Goal: Check status: Check status

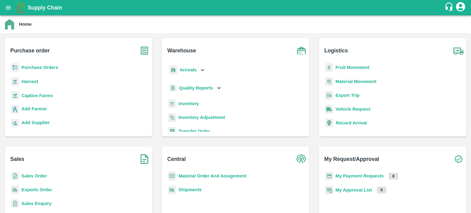
click at [29, 174] on b "Sales Order" at bounding box center [33, 176] width 25 height 5
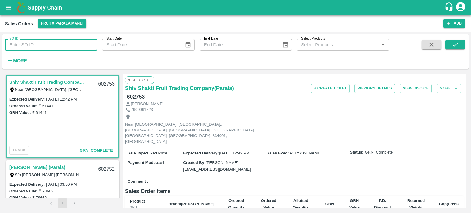
click at [97, 44] on input "SO ID" at bounding box center [51, 45] width 92 height 12
paste input "602736"
type input "602736"
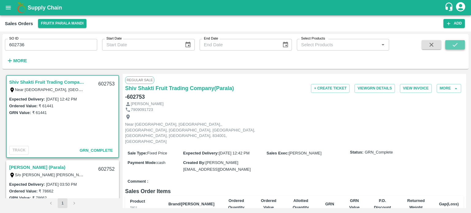
click at [453, 43] on icon "submit" at bounding box center [455, 44] width 7 height 7
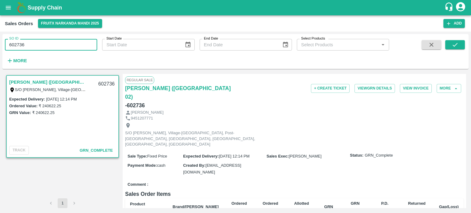
click at [60, 46] on input "602736" at bounding box center [51, 45] width 92 height 12
click at [458, 45] on icon "submit" at bounding box center [455, 44] width 7 height 7
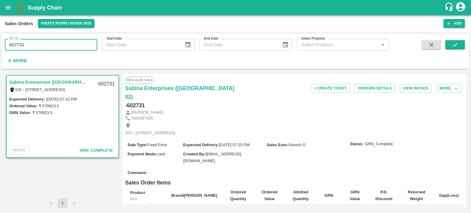
click at [51, 43] on input "602731" at bounding box center [51, 45] width 92 height 12
click at [449, 46] on button "submit" at bounding box center [455, 44] width 20 height 9
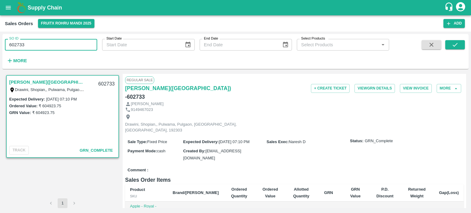
click at [55, 44] on input "602733" at bounding box center [51, 45] width 92 height 12
drag, startPoint x: 21, startPoint y: 43, endPoint x: 70, endPoint y: 42, distance: 49.1
click at [70, 42] on input "602733" at bounding box center [51, 45] width 92 height 12
click at [454, 48] on button "submit" at bounding box center [455, 44] width 20 height 9
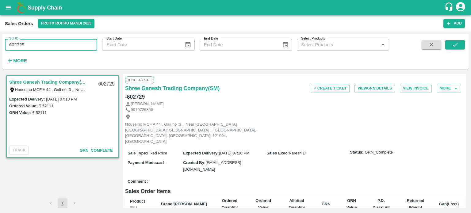
click at [76, 47] on input "602729" at bounding box center [51, 45] width 92 height 12
click at [452, 45] on icon "submit" at bounding box center [455, 44] width 7 height 7
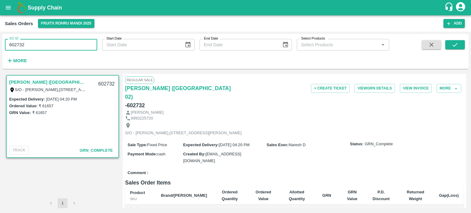
click at [57, 46] on input "602732" at bounding box center [51, 45] width 92 height 12
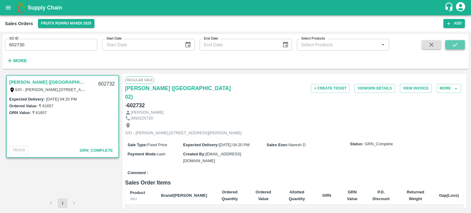
click at [455, 48] on icon "submit" at bounding box center [455, 44] width 7 height 7
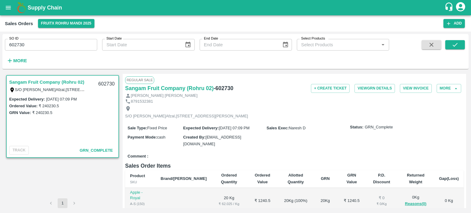
click at [68, 42] on input "602730" at bounding box center [51, 45] width 92 height 12
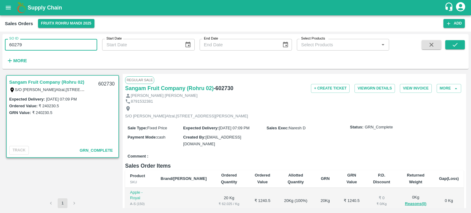
click at [19, 45] on input "60279" at bounding box center [51, 45] width 92 height 12
click at [37, 44] on input "602759" at bounding box center [51, 45] width 92 height 12
click at [458, 45] on icon "submit" at bounding box center [455, 44] width 7 height 7
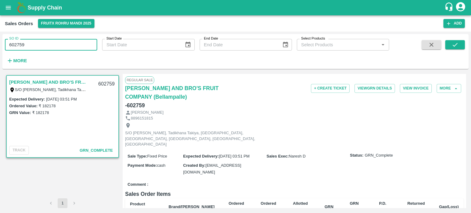
click at [65, 44] on input "602759" at bounding box center [51, 45] width 92 height 12
drag, startPoint x: 22, startPoint y: 44, endPoint x: 57, endPoint y: 42, distance: 35.3
click at [56, 43] on input "602759" at bounding box center [51, 45] width 92 height 12
drag, startPoint x: 23, startPoint y: 43, endPoint x: 66, endPoint y: 47, distance: 43.7
click at [66, 47] on input "6027593" at bounding box center [51, 45] width 92 height 12
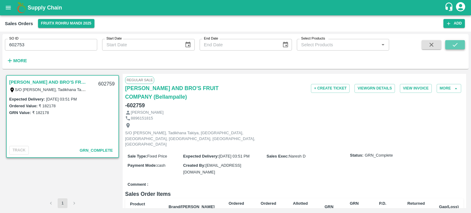
click at [454, 46] on icon "submit" at bounding box center [455, 45] width 5 height 4
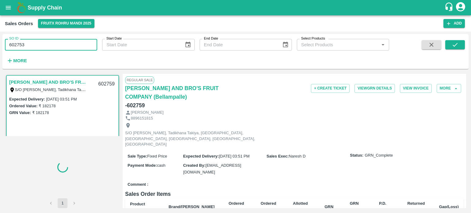
click at [58, 40] on input "602753" at bounding box center [51, 45] width 92 height 12
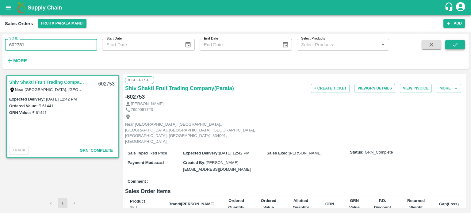
click at [456, 43] on icon "submit" at bounding box center [455, 44] width 7 height 7
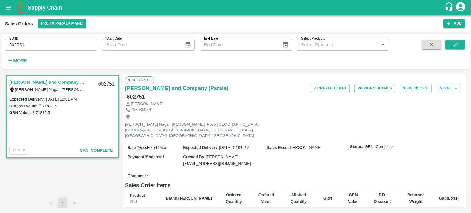
click at [86, 47] on input "602751" at bounding box center [51, 45] width 92 height 12
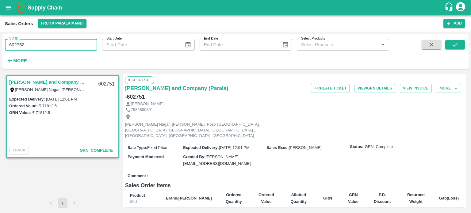
type input "602752"
click at [462, 44] on button "submit" at bounding box center [455, 44] width 20 height 9
